Goal: Information Seeking & Learning: Learn about a topic

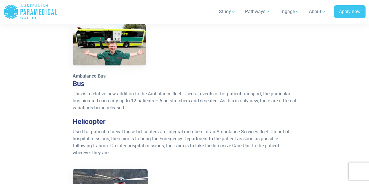
scroll to position [607, 0]
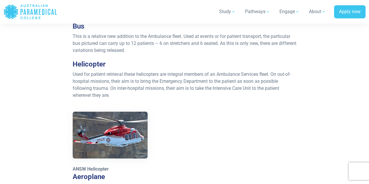
scroll to position [665, 0]
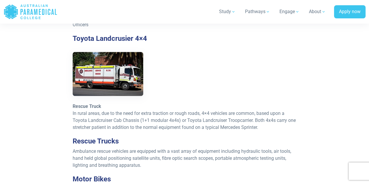
scroll to position [264, 0]
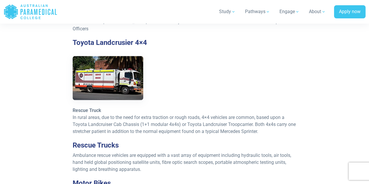
click at [117, 65] on img at bounding box center [108, 78] width 71 height 44
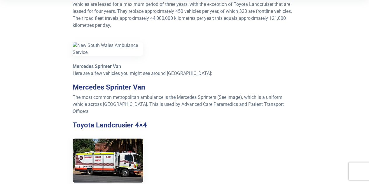
scroll to position [182, 0]
